Goal: Check status: Check status

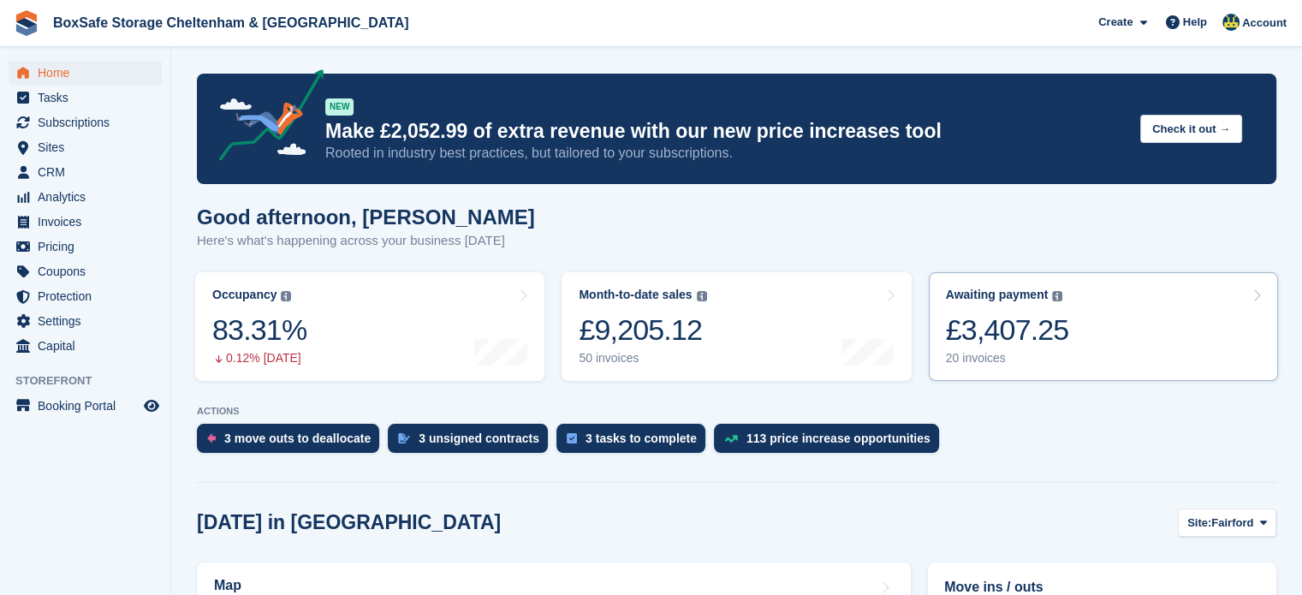
click at [1057, 348] on div "£3,407.25" at bounding box center [1007, 330] width 123 height 35
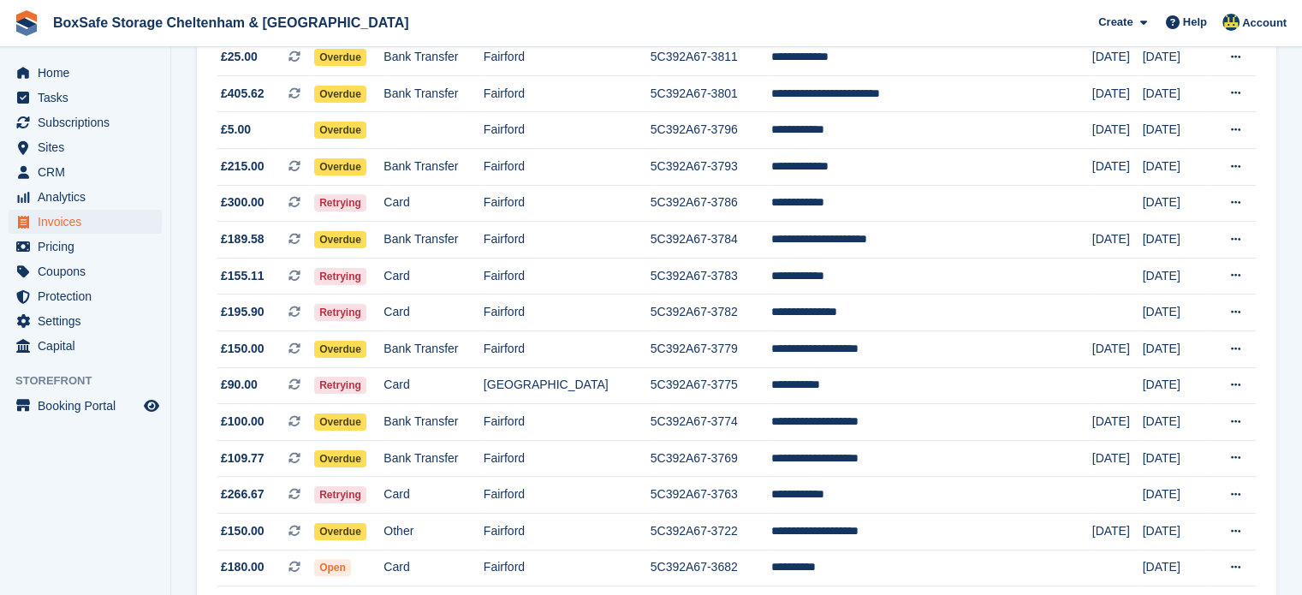
scroll to position [287, 0]
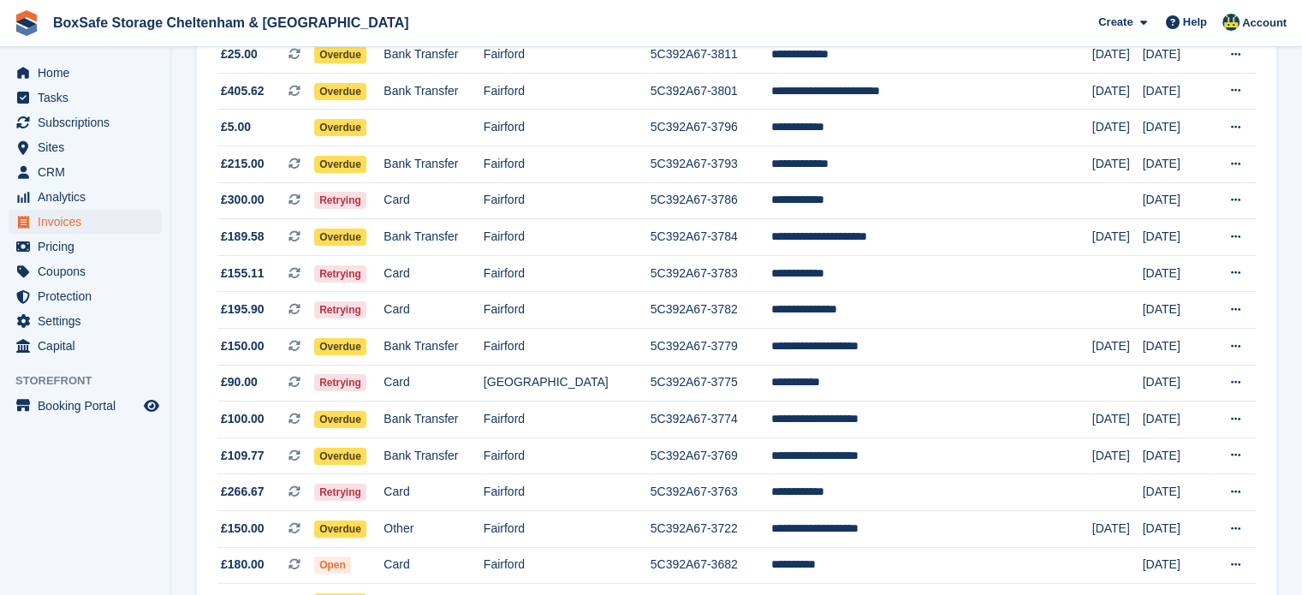
click at [1302, 289] on html "BoxSafe Storage Cheltenham & Fairford Create Subscription Invoice Contact Deal …" at bounding box center [651, 10] width 1302 height 595
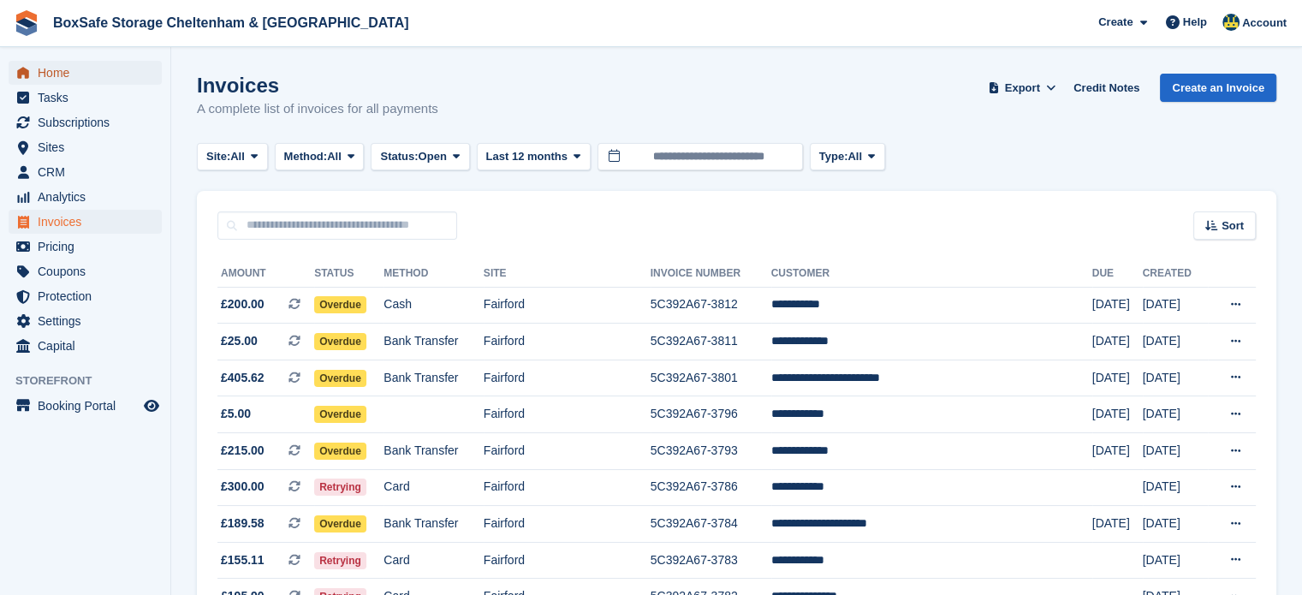
click at [106, 73] on span "Home" at bounding box center [89, 73] width 103 height 24
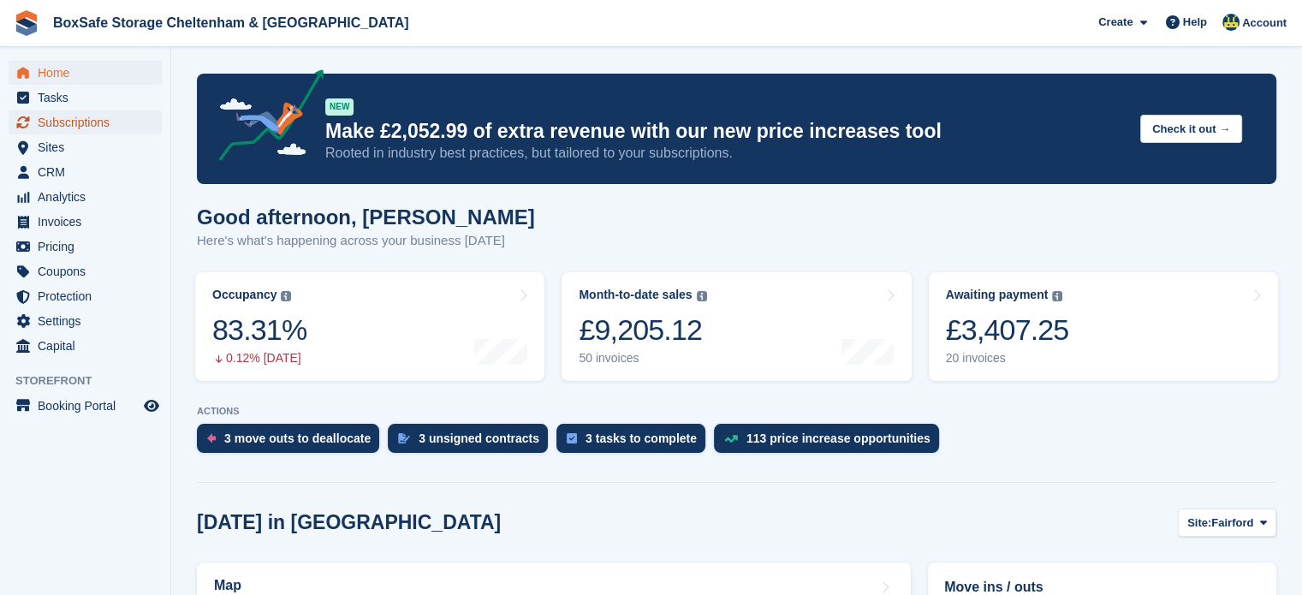
click at [103, 115] on span "Subscriptions" at bounding box center [89, 122] width 103 height 24
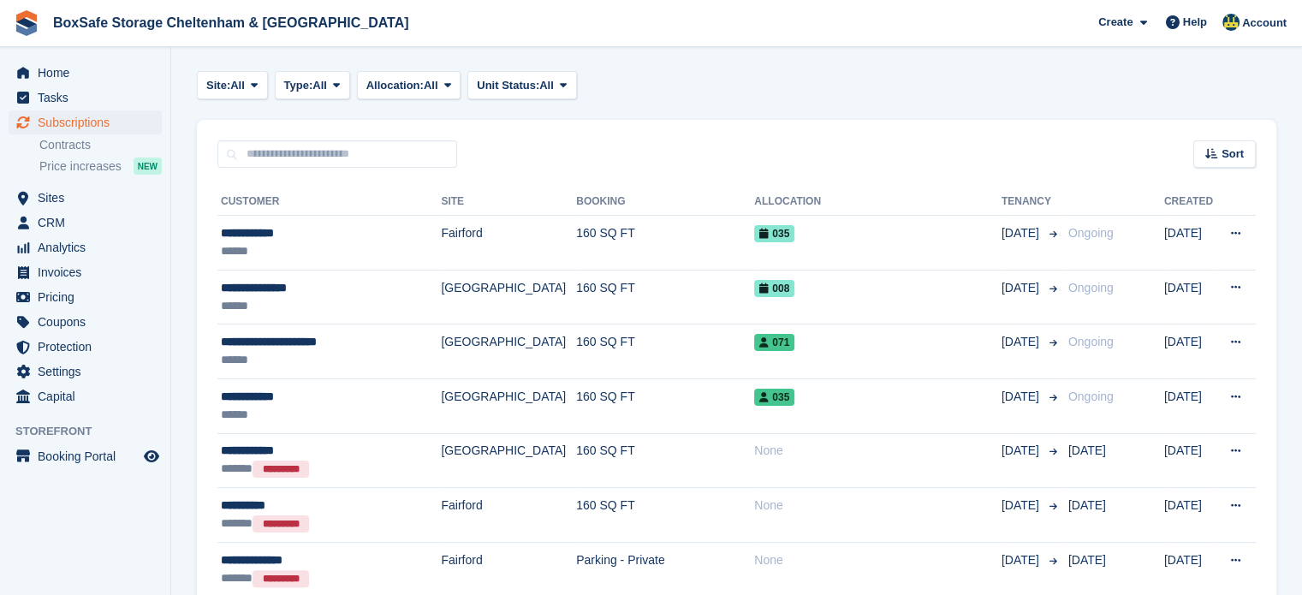
scroll to position [307, 0]
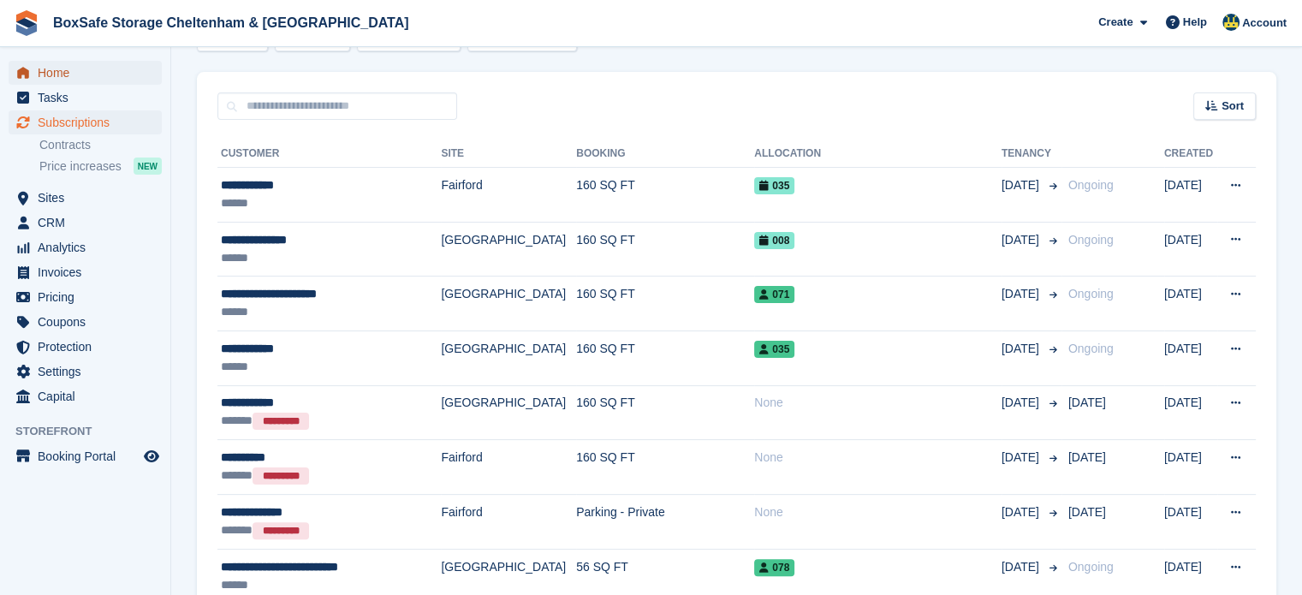
click at [45, 82] on span "Home" at bounding box center [89, 73] width 103 height 24
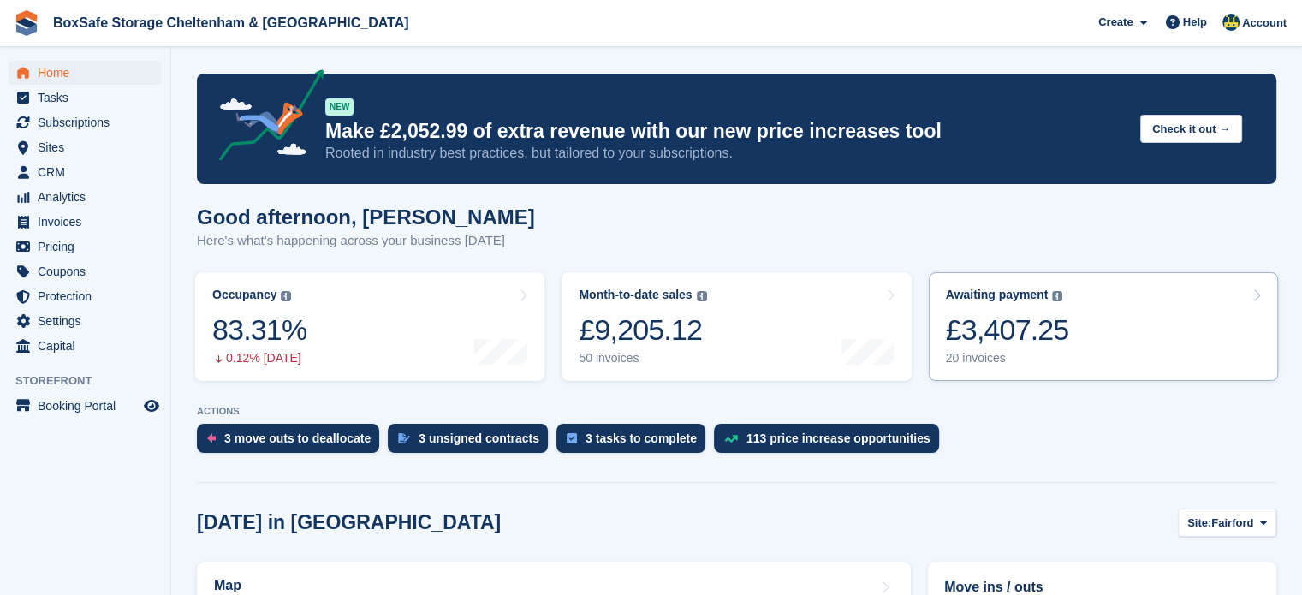
click at [1007, 350] on div "Awaiting payment The total outstanding balance on all open invoices. £3,407.25 …" at bounding box center [1007, 327] width 123 height 78
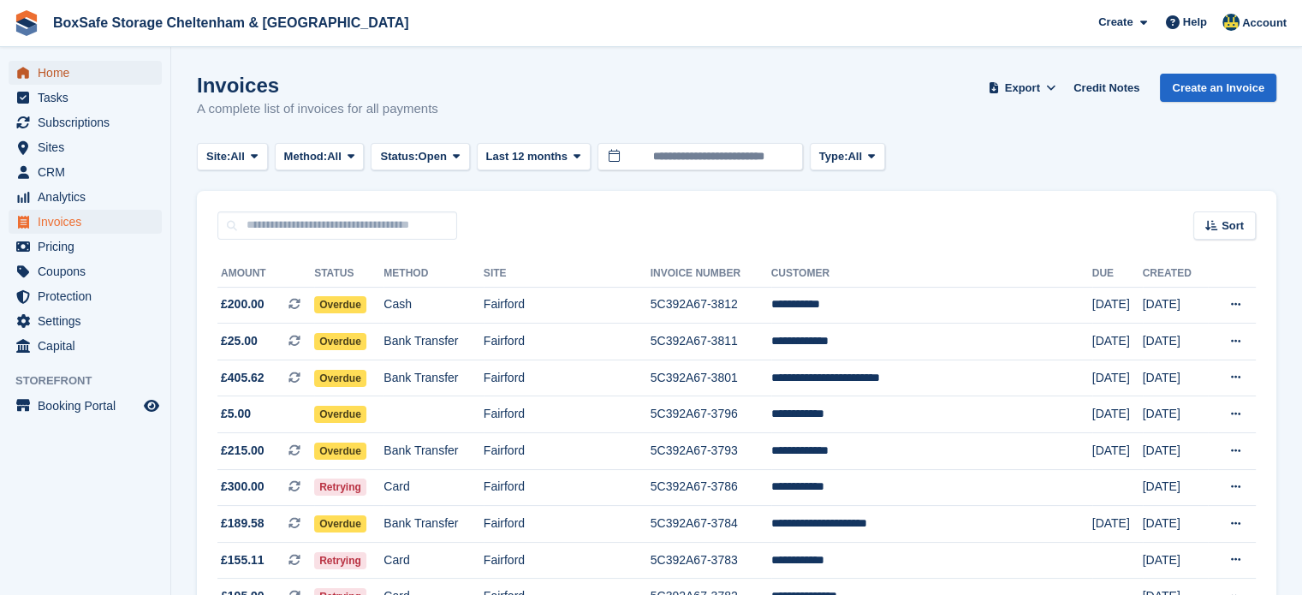
click at [57, 72] on span "Home" at bounding box center [89, 73] width 103 height 24
